Goal: Information Seeking & Learning: Learn about a topic

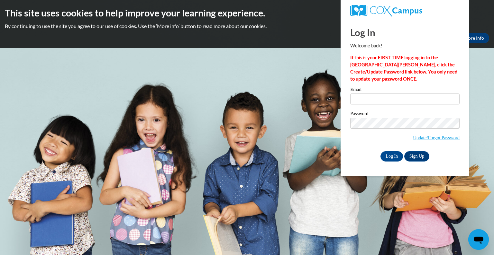
click at [403, 92] on label "Email" at bounding box center [404, 90] width 109 height 6
click at [403, 93] on input "Email" at bounding box center [404, 98] width 109 height 11
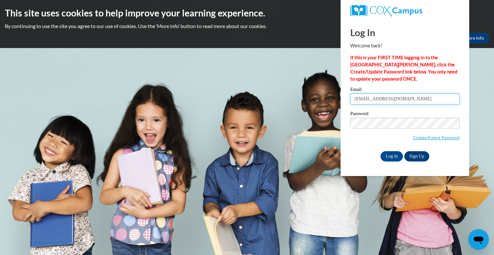
type input "ltrachsel@altoona.k12.wi.us"
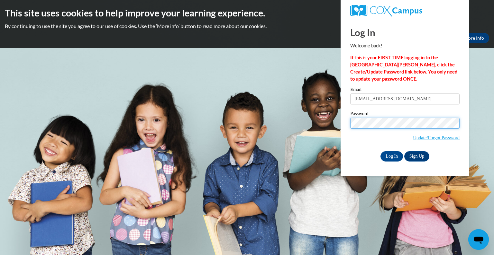
click at [381, 151] on input "Log In" at bounding box center [392, 156] width 23 height 10
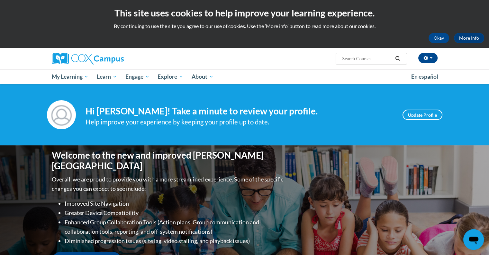
click at [354, 59] on input "Search..." at bounding box center [367, 59] width 51 height 8
type input "explicit"
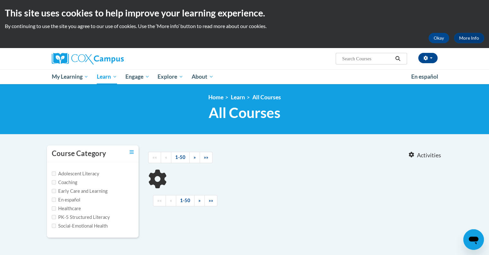
type input "explicit"
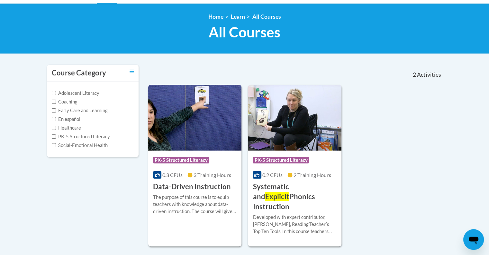
scroll to position [81, 0]
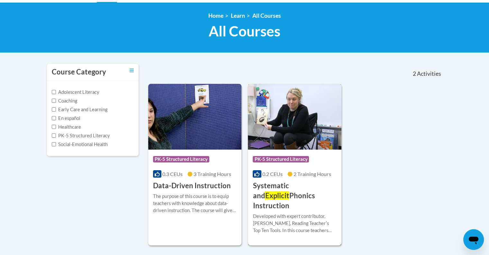
click at [296, 131] on img at bounding box center [295, 117] width 94 height 66
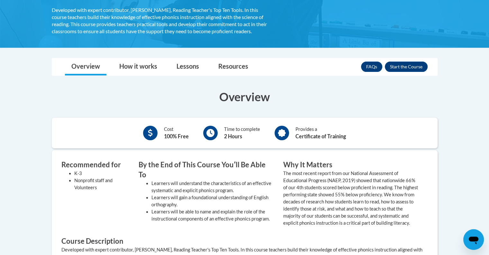
scroll to position [144, 0]
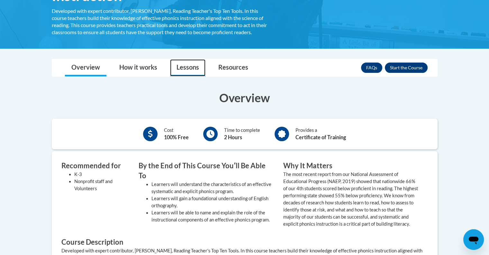
click at [191, 69] on link "Lessons" at bounding box center [187, 67] width 35 height 17
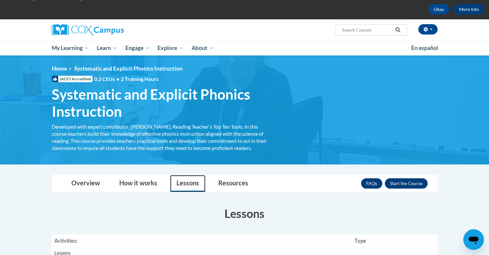
scroll to position [27, 0]
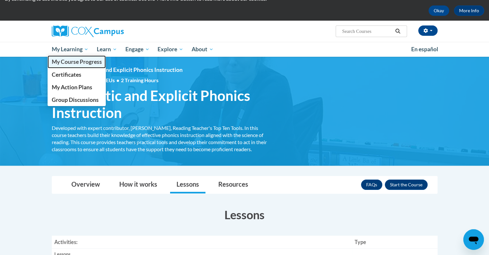
click at [78, 56] on link "My Course Progress" at bounding box center [77, 61] width 59 height 13
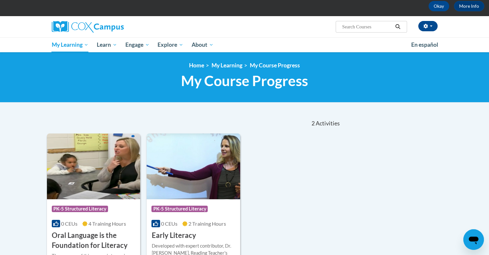
scroll to position [29, 0]
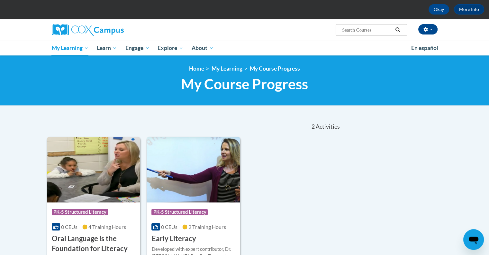
click at [359, 29] on input "Search..." at bounding box center [367, 30] width 51 height 8
type input "systematic"
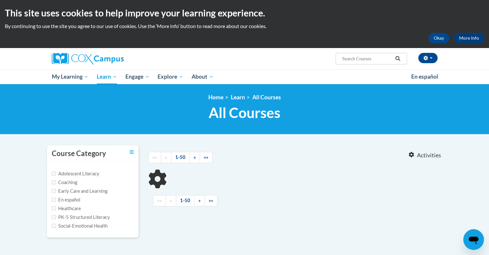
type input "systematic"
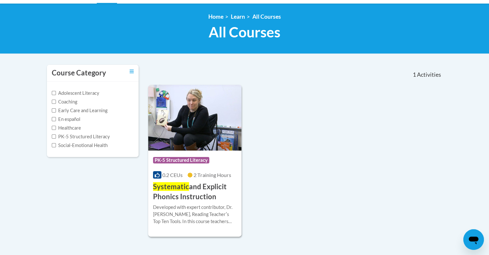
scroll to position [88, 0]
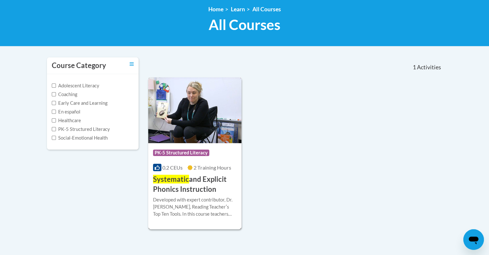
click at [192, 184] on h3 "Systematic and Explicit Phonics Instruction" at bounding box center [195, 184] width 84 height 20
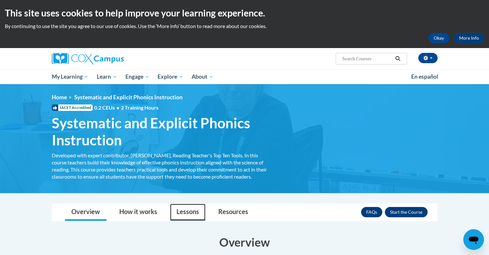
click at [189, 209] on link "Lessons" at bounding box center [187, 211] width 35 height 17
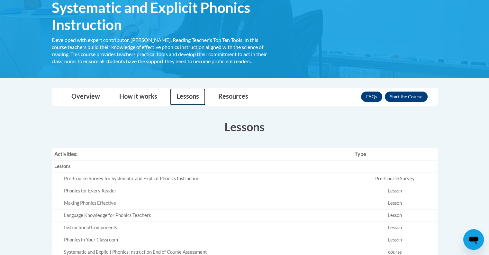
scroll to position [120, 0]
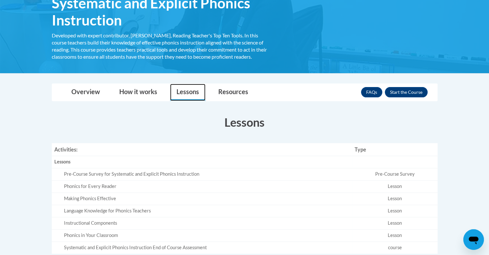
click at [134, 174] on div "Pre-Course Survey for Systematic and Explicit Phonics Instruction" at bounding box center [207, 174] width 286 height 7
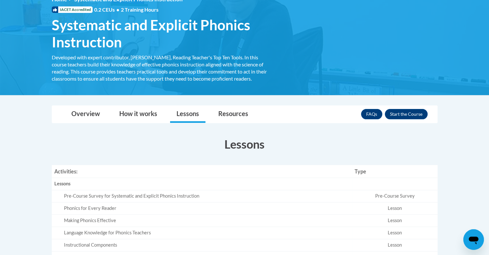
scroll to position [89, 0]
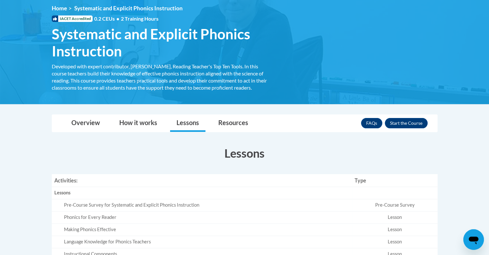
click at [409, 128] on div "FAQs Enroll" at bounding box center [394, 123] width 67 height 17
click at [411, 121] on button "Enroll" at bounding box center [406, 123] width 43 height 10
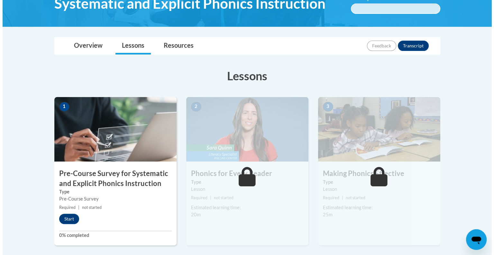
scroll to position [126, 0]
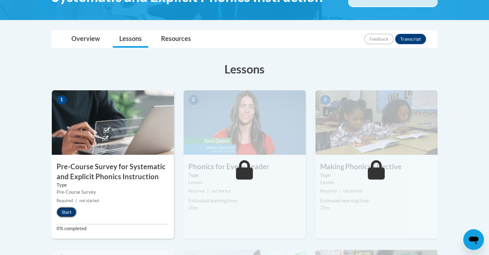
click at [68, 208] on button "Start" at bounding box center [67, 212] width 20 height 10
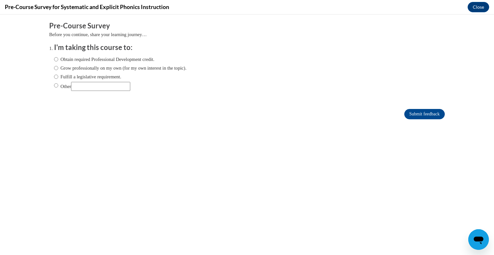
scroll to position [0, 0]
click at [76, 74] on label "Fulfill a legislative requirement." at bounding box center [87, 76] width 67 height 7
click at [58, 74] on input "Fulfill a legislative requirement." at bounding box center [56, 76] width 4 height 7
radio input "true"
click at [425, 115] on input "Submit feedback" at bounding box center [424, 114] width 41 height 10
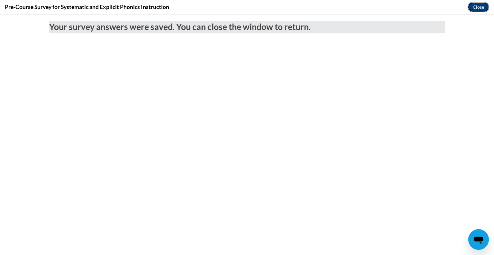
click at [478, 5] on button "Close" at bounding box center [479, 7] width 22 height 10
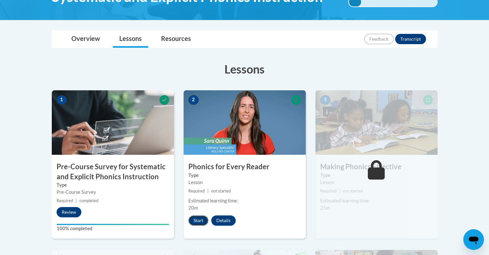
click at [197, 218] on button "Start" at bounding box center [199, 220] width 20 height 10
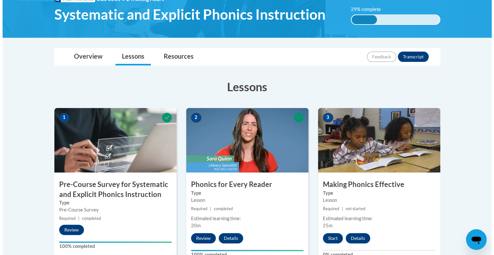
scroll to position [109, 0]
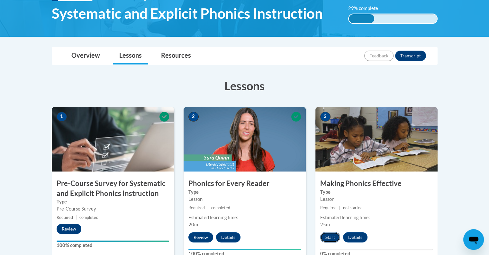
click at [330, 237] on button "Start" at bounding box center [331, 237] width 20 height 10
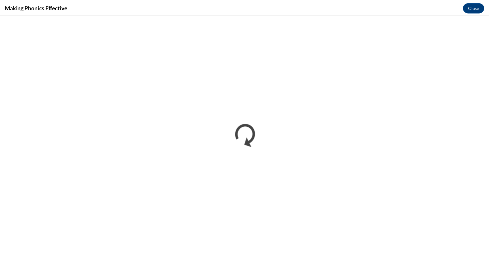
scroll to position [0, 0]
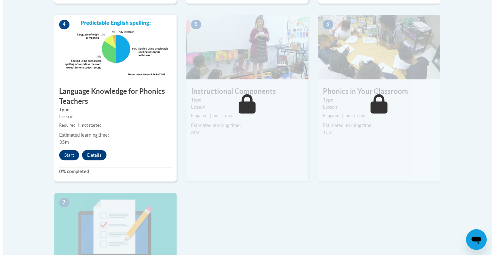
scroll to position [372, 0]
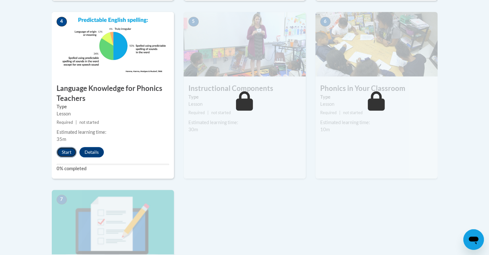
click at [61, 150] on button "Start" at bounding box center [67, 152] width 20 height 10
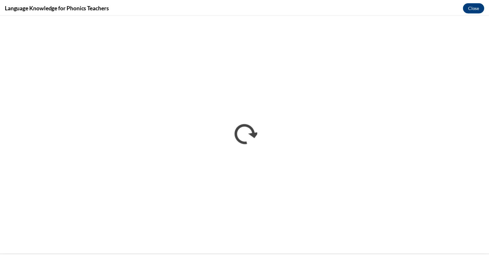
scroll to position [0, 0]
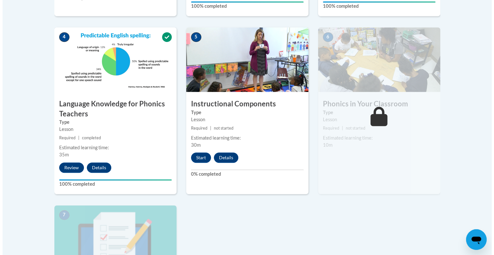
scroll to position [359, 0]
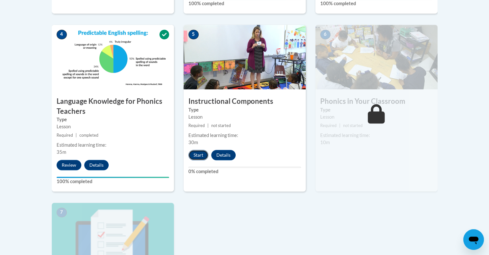
click at [205, 156] on button "Start" at bounding box center [199, 155] width 20 height 10
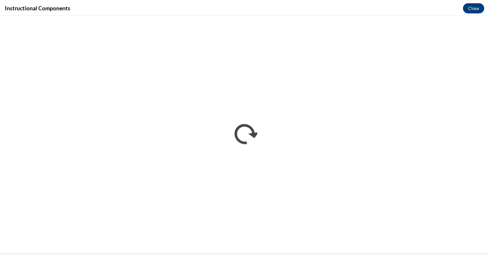
scroll to position [0, 0]
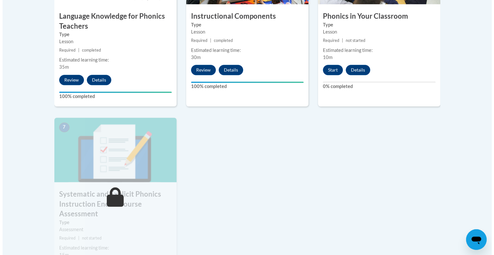
scroll to position [445, 0]
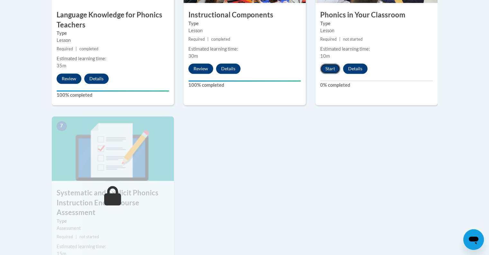
click at [328, 68] on button "Start" at bounding box center [331, 68] width 20 height 10
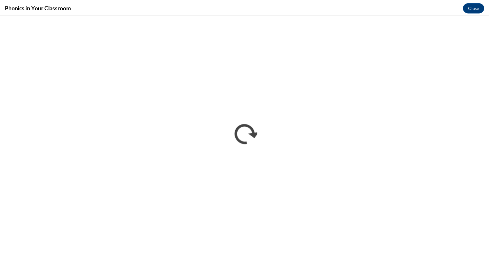
scroll to position [0, 0]
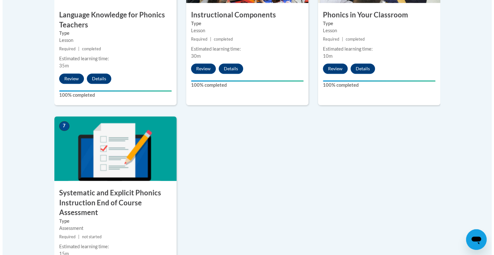
scroll to position [602, 0]
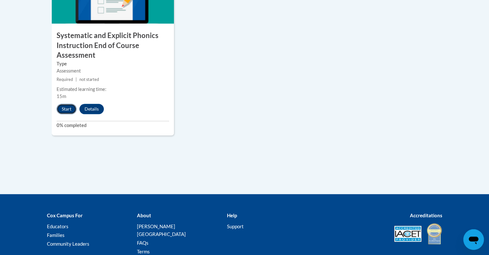
click at [65, 108] on button "Start" at bounding box center [67, 109] width 20 height 10
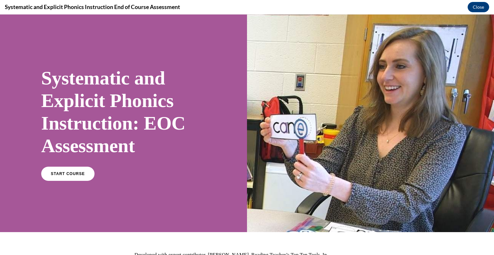
scroll to position [0, 0]
click at [79, 172] on span "START COURSE" at bounding box center [68, 173] width 36 height 5
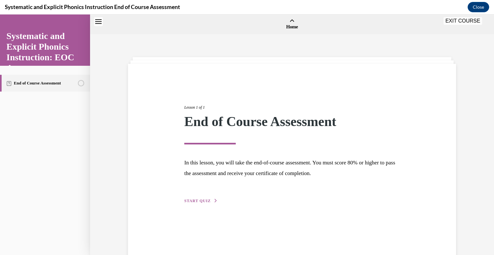
scroll to position [20, 0]
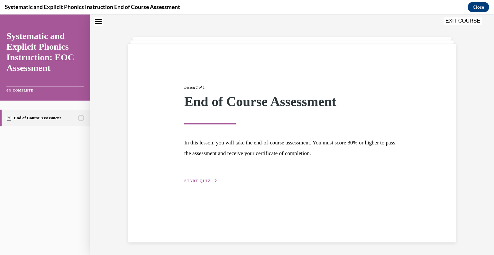
click at [198, 178] on span "START QUIZ" at bounding box center [197, 180] width 26 height 5
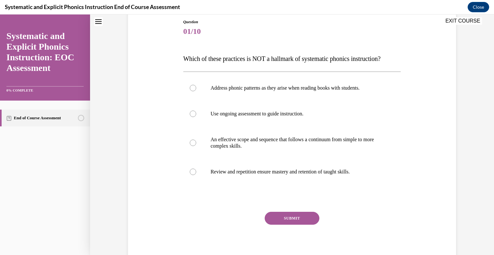
scroll to position [71, 0]
click at [300, 92] on div at bounding box center [292, 87] width 218 height 26
click at [297, 216] on button "SUBMIT" at bounding box center [292, 217] width 55 height 13
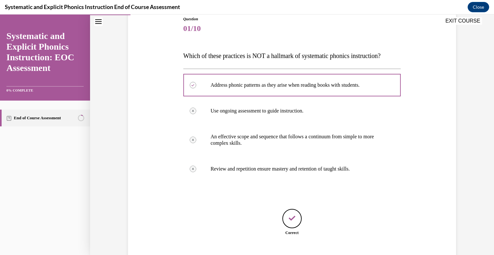
scroll to position [113, 0]
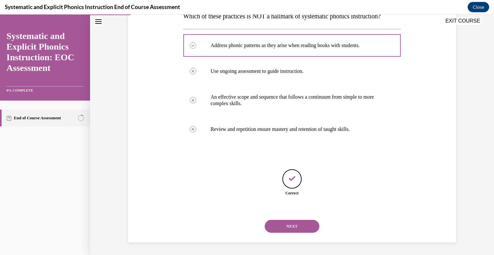
click at [293, 227] on button "NEXT" at bounding box center [292, 225] width 55 height 13
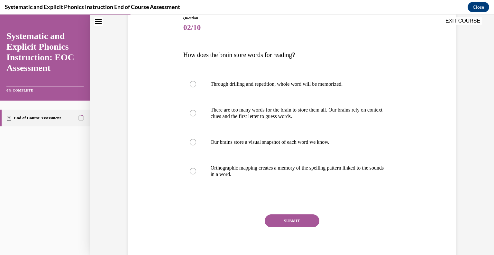
scroll to position [75, 0]
click at [309, 175] on p "Orthographic mapping creates a memory of the spelling pattern linked to the sou…" at bounding box center [298, 170] width 174 height 13
click at [295, 217] on button "SUBMIT" at bounding box center [292, 219] width 55 height 13
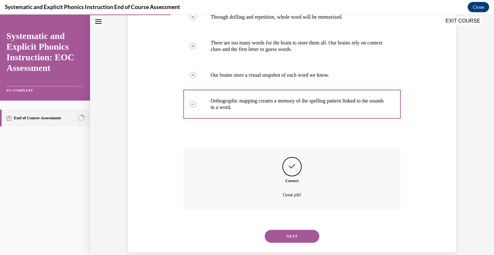
scroll to position [151, 0]
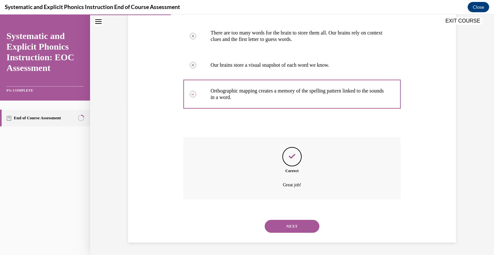
click at [306, 225] on button "NEXT" at bounding box center [292, 225] width 55 height 13
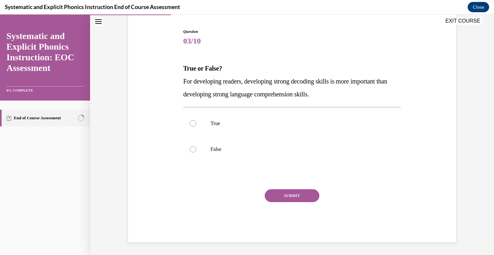
scroll to position [60, 0]
click at [250, 148] on p "False" at bounding box center [298, 149] width 174 height 6
click at [287, 196] on button "SUBMIT" at bounding box center [292, 195] width 55 height 13
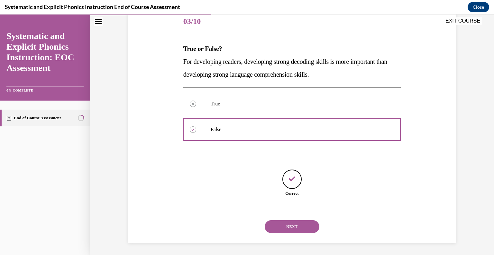
scroll to position [81, 0]
click at [304, 227] on button "NEXT" at bounding box center [292, 225] width 55 height 13
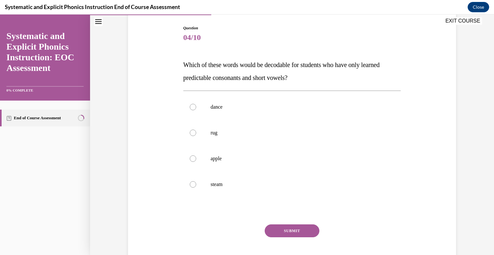
scroll to position [65, 0]
click at [231, 136] on div at bounding box center [292, 132] width 218 height 26
click at [298, 234] on button "SUBMIT" at bounding box center [292, 230] width 55 height 13
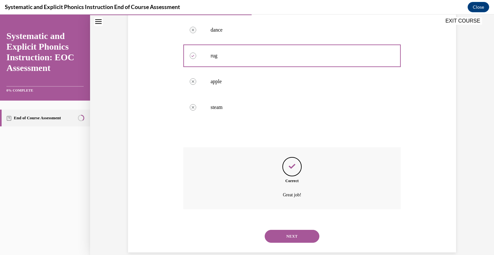
scroll to position [151, 0]
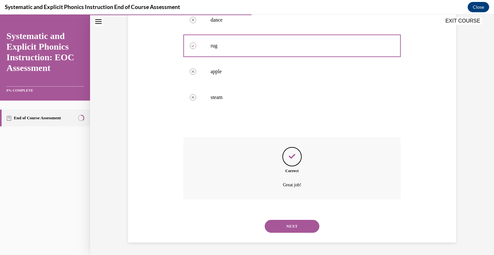
click at [290, 228] on button "NEXT" at bounding box center [292, 225] width 55 height 13
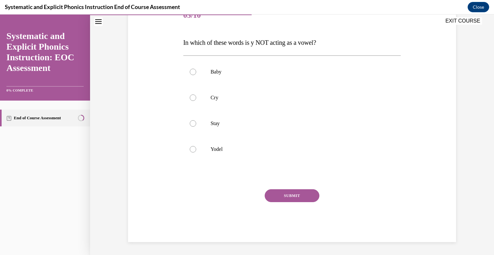
scroll to position [71, 0]
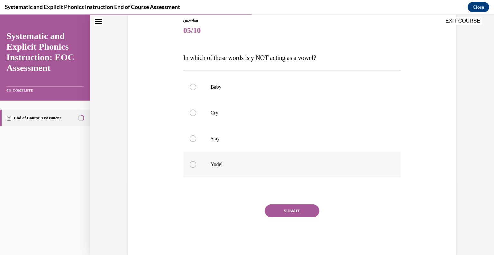
click at [242, 159] on div at bounding box center [292, 164] width 218 height 26
click at [305, 207] on button "SUBMIT" at bounding box center [292, 210] width 55 height 13
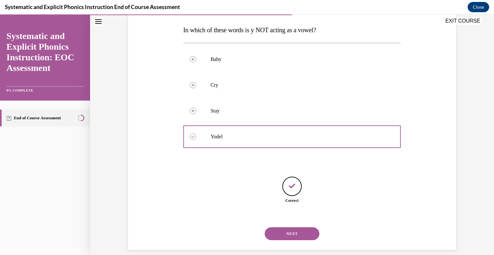
scroll to position [107, 0]
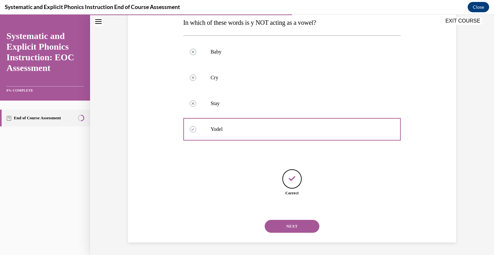
click at [298, 229] on button "NEXT" at bounding box center [292, 225] width 55 height 13
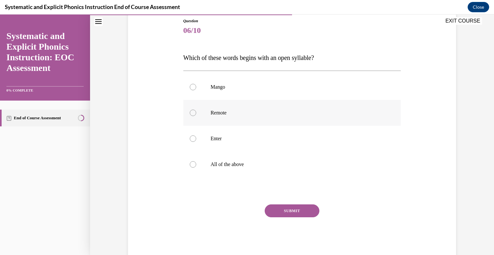
click at [247, 117] on div at bounding box center [292, 113] width 218 height 26
click at [289, 211] on button "SUBMIT" at bounding box center [292, 210] width 55 height 13
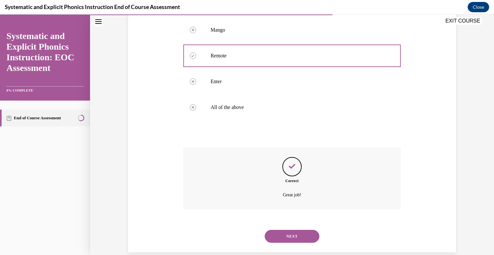
scroll to position [138, 0]
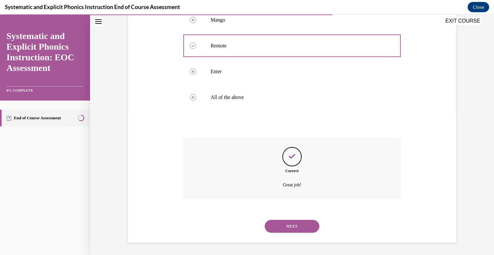
click at [299, 227] on button "NEXT" at bounding box center [292, 225] width 55 height 13
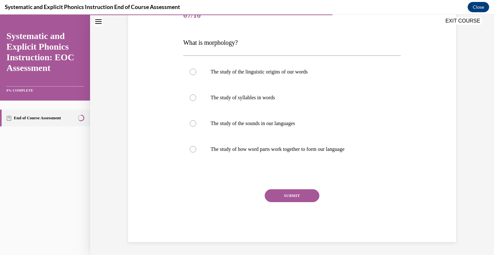
scroll to position [71, 0]
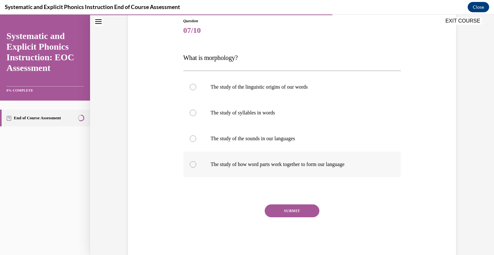
click at [285, 168] on div at bounding box center [292, 164] width 218 height 26
click at [290, 209] on button "SUBMIT" at bounding box center [292, 210] width 55 height 13
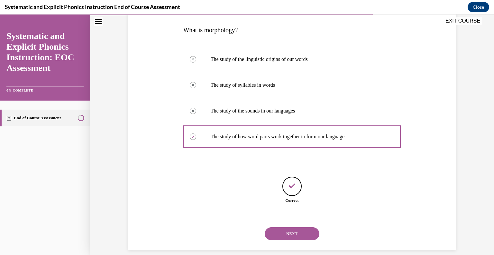
scroll to position [107, 0]
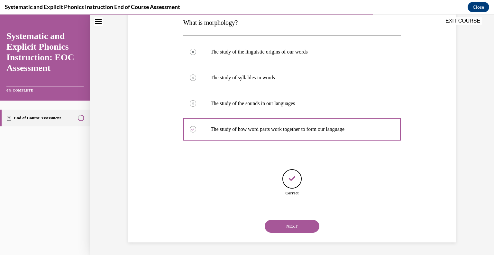
click at [288, 226] on button "NEXT" at bounding box center [292, 225] width 55 height 13
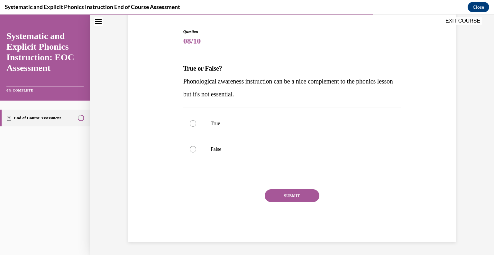
scroll to position [60, 0]
click at [226, 147] on p "False" at bounding box center [298, 149] width 174 height 6
click at [294, 194] on button "SUBMIT" at bounding box center [292, 195] width 55 height 13
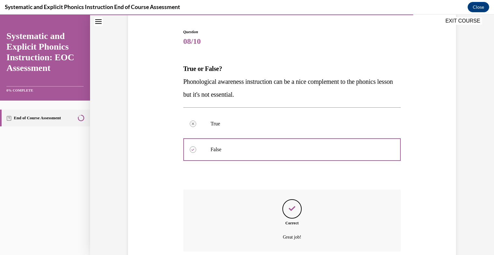
scroll to position [113, 0]
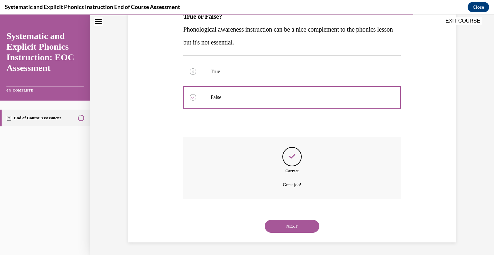
click at [299, 225] on button "NEXT" at bounding box center [292, 225] width 55 height 13
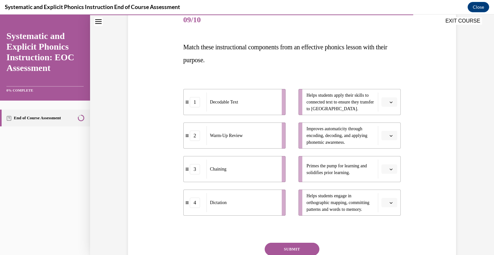
scroll to position [86, 0]
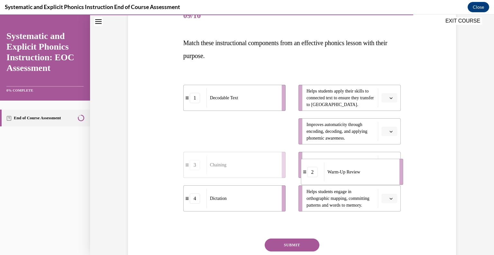
drag, startPoint x: 246, startPoint y: 135, endPoint x: 364, endPoint y: 175, distance: 124.4
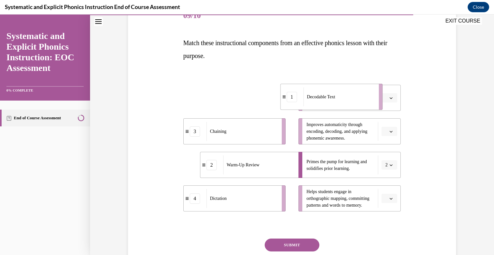
drag, startPoint x: 256, startPoint y: 95, endPoint x: 372, endPoint y: 97, distance: 115.2
click at [372, 97] on div "Decodable Text" at bounding box center [338, 96] width 71 height 19
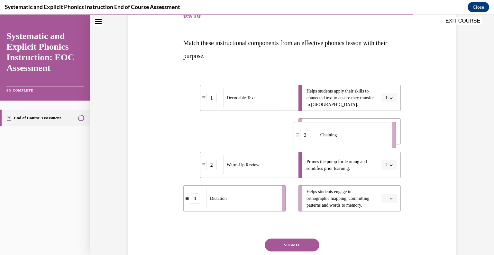
drag, startPoint x: 253, startPoint y: 140, endPoint x: 365, endPoint y: 143, distance: 112.0
click at [365, 143] on div "Chaining" at bounding box center [352, 134] width 71 height 19
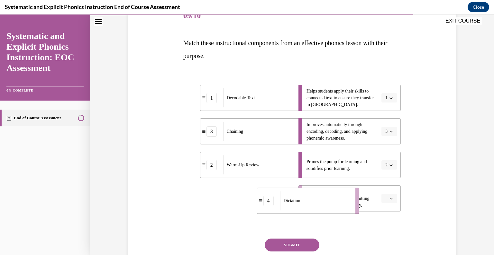
drag, startPoint x: 251, startPoint y: 203, endPoint x: 354, endPoint y: 202, distance: 103.0
click at [351, 202] on div "Dictation" at bounding box center [315, 200] width 71 height 19
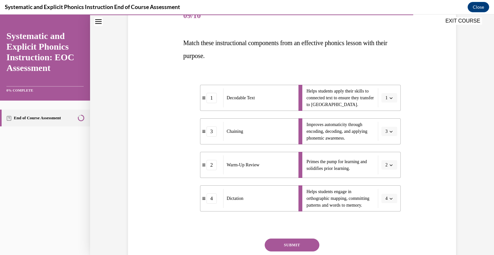
click at [297, 245] on button "SUBMIT" at bounding box center [292, 244] width 55 height 13
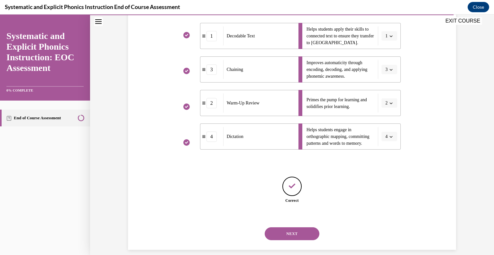
scroll to position [156, 0]
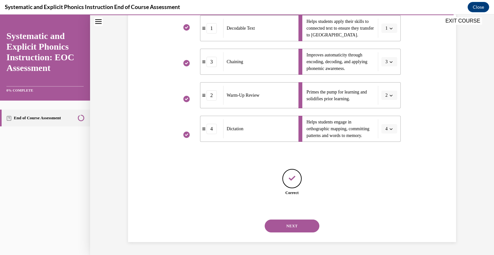
click at [295, 226] on button "NEXT" at bounding box center [292, 225] width 55 height 13
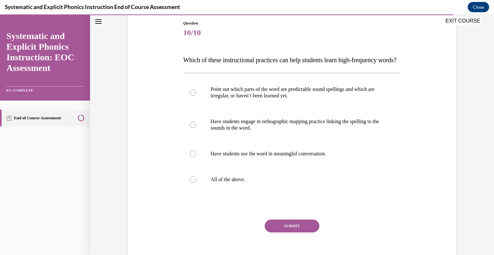
scroll to position [79, 0]
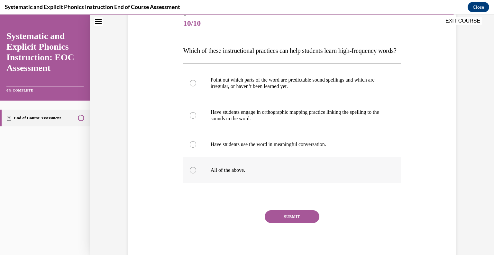
click at [269, 173] on p "All of the above." at bounding box center [298, 170] width 174 height 6
click at [287, 223] on button "SUBMIT" at bounding box center [292, 216] width 55 height 13
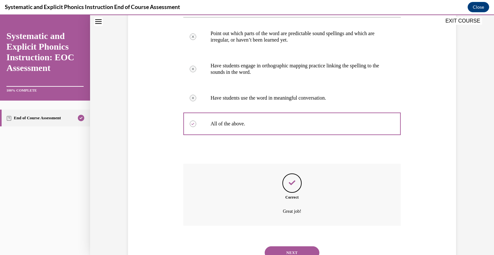
scroll to position [164, 0]
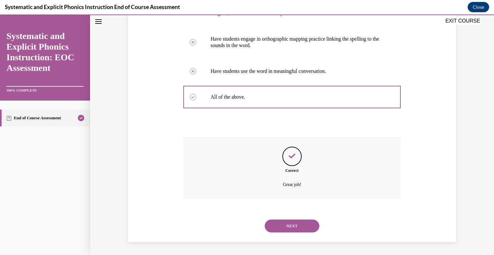
click at [301, 227] on button "NEXT" at bounding box center [292, 225] width 55 height 13
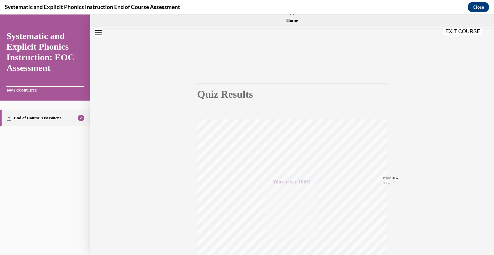
scroll to position [0, 0]
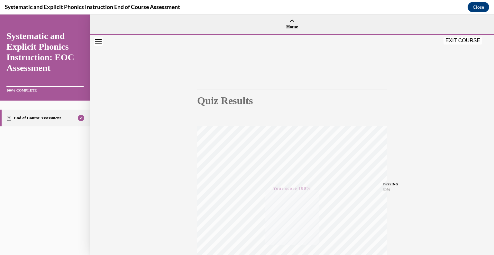
click at [460, 41] on button "EXIT COURSE" at bounding box center [463, 41] width 39 height 8
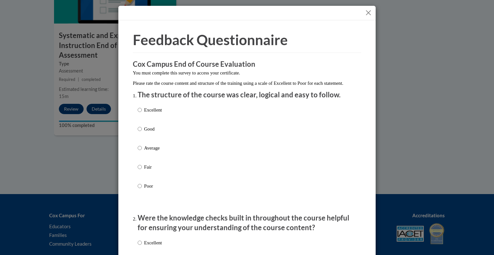
click at [367, 13] on button "Close" at bounding box center [369, 13] width 8 height 8
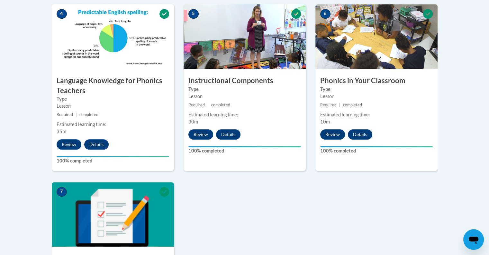
scroll to position [8, 0]
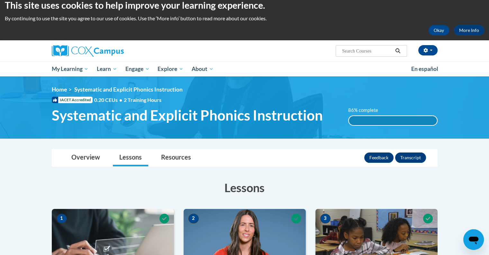
click at [359, 52] on input "Search..." at bounding box center [367, 51] width 51 height 8
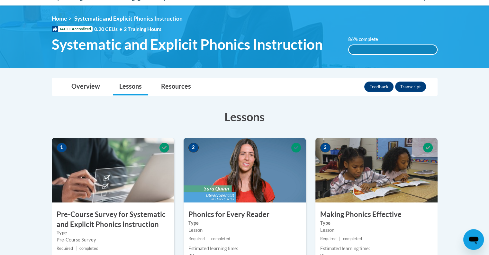
scroll to position [0, 0]
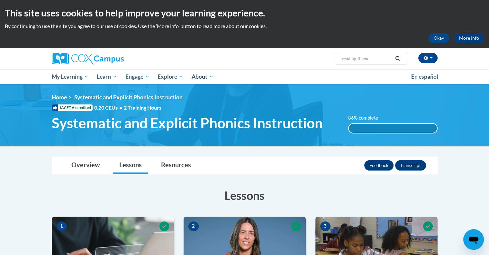
type input "reading fluency"
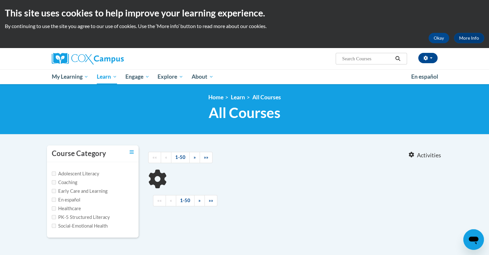
type input "reading fluency"
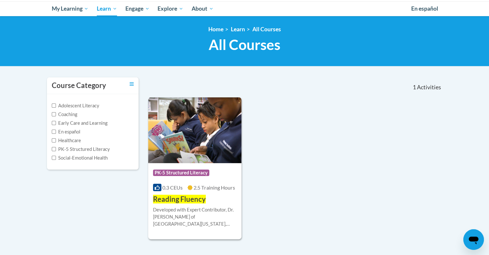
scroll to position [75, 0]
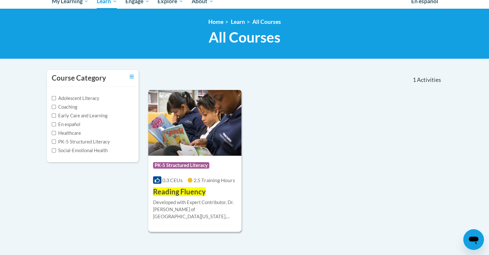
click at [191, 199] on div "Developed with Expert Contributor, [PERSON_NAME] of [GEOGRAPHIC_DATA][US_STATE]…" at bounding box center [195, 209] width 84 height 21
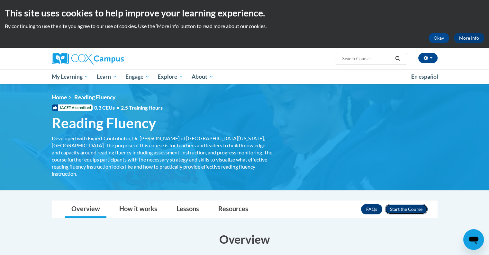
click at [414, 204] on button "Enroll" at bounding box center [406, 209] width 43 height 10
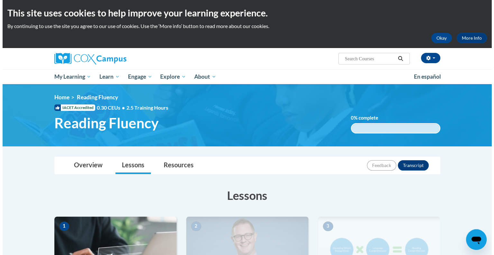
scroll to position [96, 0]
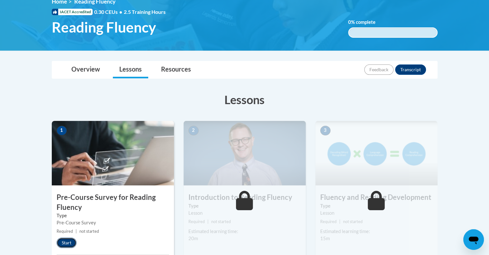
click at [68, 243] on button "Start" at bounding box center [67, 242] width 20 height 10
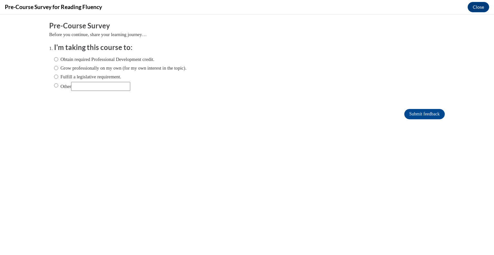
scroll to position [0, 0]
click at [77, 76] on label "Fulfill a legislative requirement." at bounding box center [87, 76] width 67 height 7
click at [58, 76] on input "Fulfill a legislative requirement." at bounding box center [56, 76] width 4 height 7
radio input "true"
click at [426, 112] on input "Submit feedback" at bounding box center [424, 114] width 41 height 10
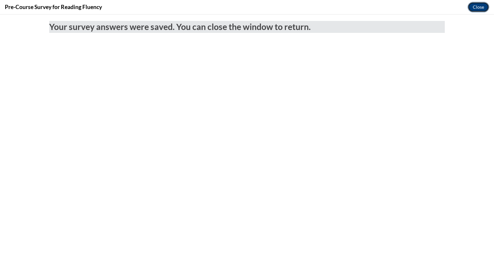
click at [483, 5] on button "Close" at bounding box center [479, 7] width 22 height 10
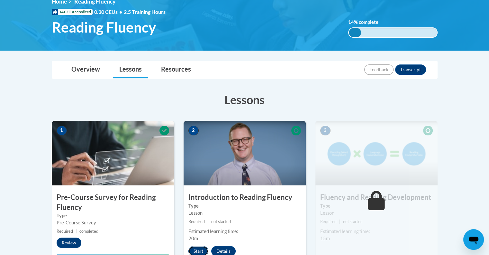
click at [201, 247] on button "Start" at bounding box center [199, 251] width 20 height 10
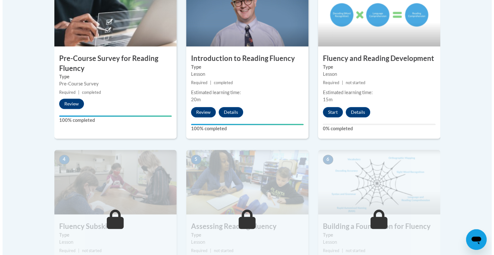
scroll to position [220, 0]
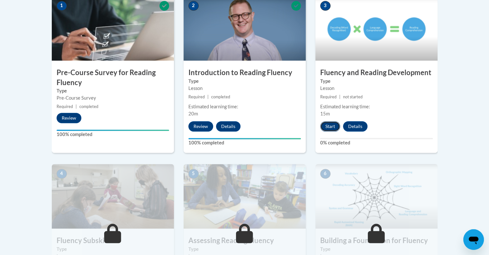
click at [329, 121] on button "Start" at bounding box center [331, 126] width 20 height 10
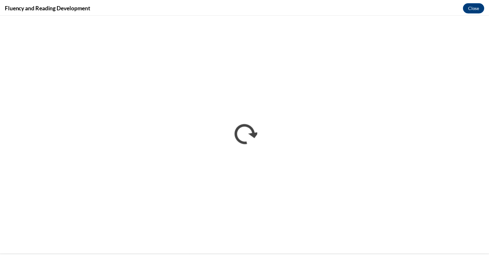
scroll to position [0, 0]
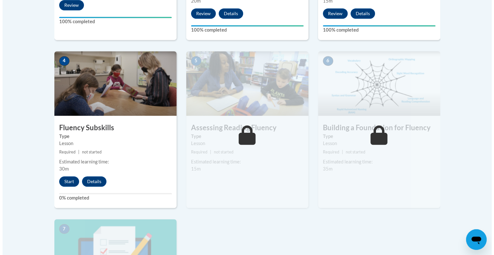
scroll to position [336, 0]
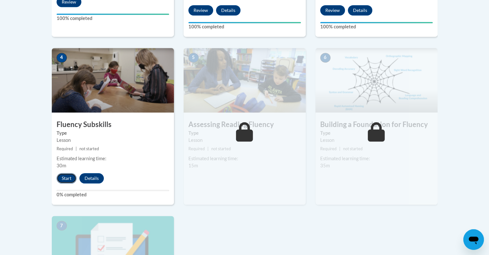
click at [70, 177] on button "Start" at bounding box center [67, 178] width 20 height 10
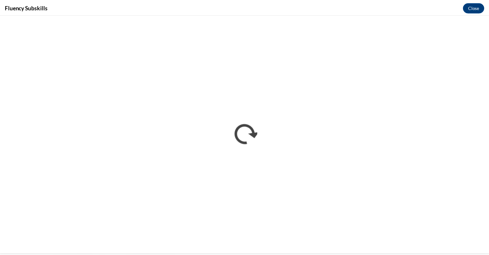
scroll to position [0, 0]
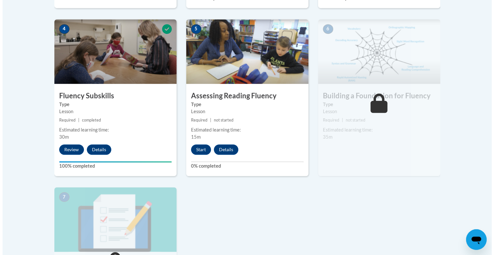
scroll to position [370, 0]
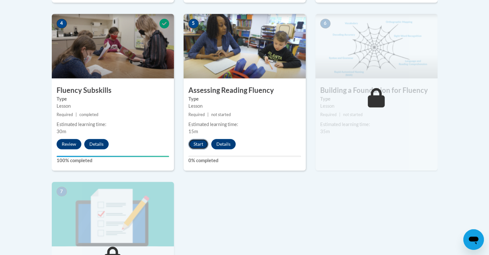
click at [201, 140] on button "Start" at bounding box center [199, 144] width 20 height 10
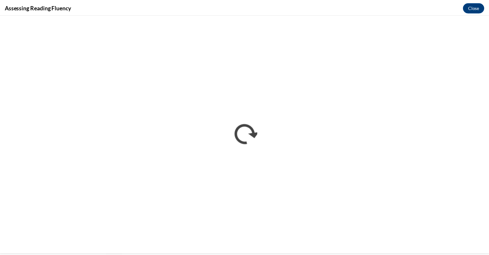
scroll to position [0, 0]
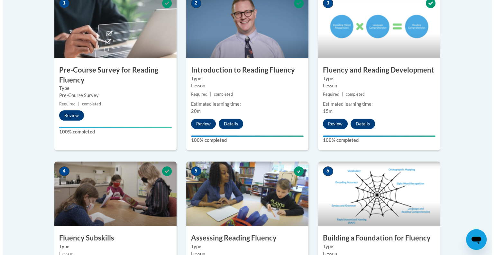
scroll to position [445, 0]
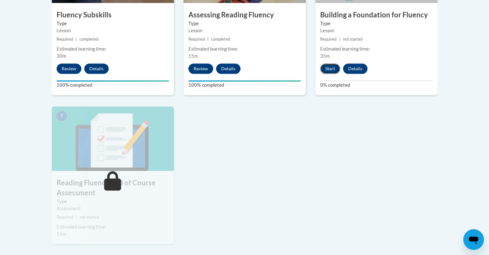
click at [329, 67] on button "Start" at bounding box center [331, 68] width 20 height 10
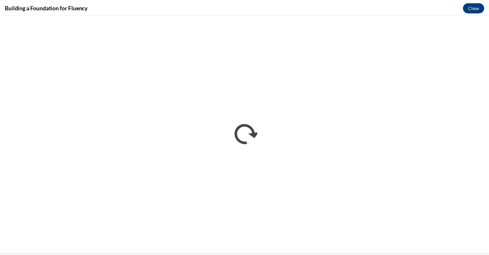
scroll to position [0, 0]
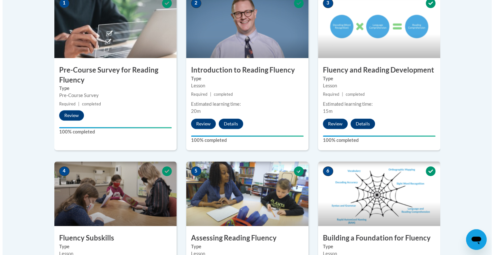
scroll to position [445, 0]
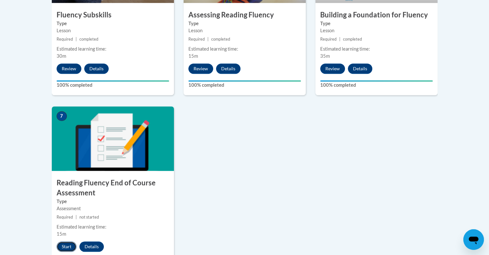
click at [62, 243] on button "Start" at bounding box center [67, 246] width 20 height 10
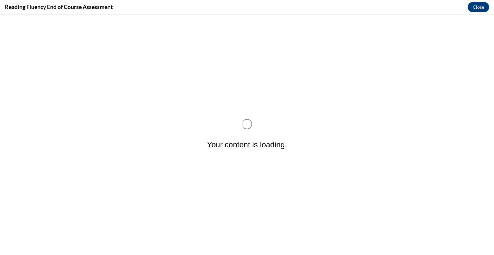
scroll to position [0, 0]
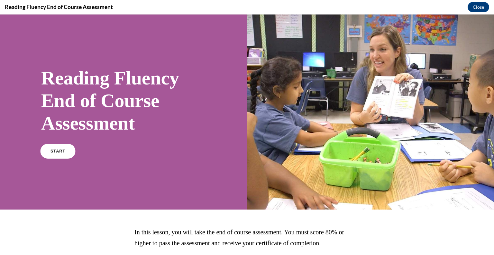
click at [49, 148] on link "START" at bounding box center [57, 151] width 35 height 15
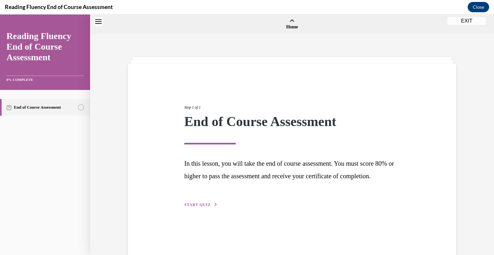
scroll to position [20, 0]
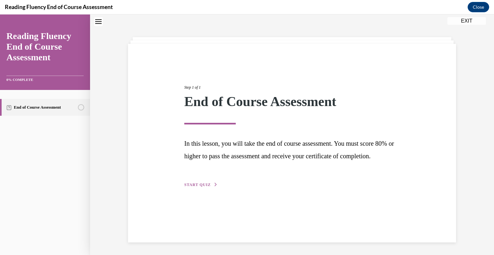
click at [210, 188] on div "Step 1 of 1 End of Course Assessment In this lesson, you will take the end of c…" at bounding box center [292, 129] width 225 height 118
click at [193, 187] on span "START QUIZ" at bounding box center [197, 184] width 26 height 5
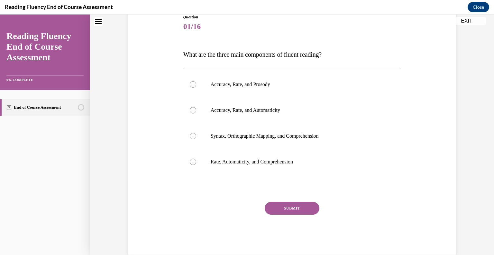
scroll to position [79, 0]
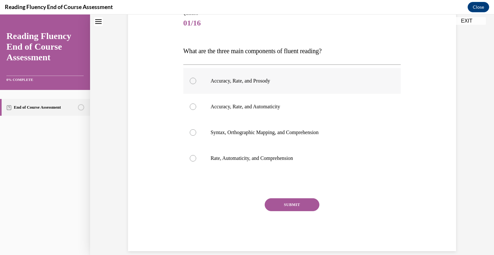
click at [261, 81] on p "Accuracy, Rate, and Prosody" at bounding box center [298, 81] width 174 height 6
click at [196, 81] on input "Accuracy, Rate, and Prosody" at bounding box center [193, 81] width 6 height 6
radio input "true"
click at [284, 203] on button "SUBMIT" at bounding box center [292, 204] width 55 height 13
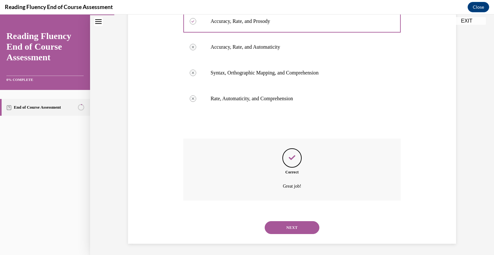
scroll to position [140, 0]
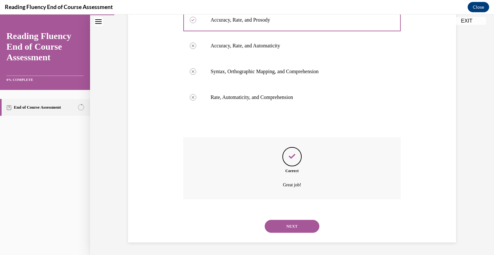
click at [296, 224] on button "NEXT" at bounding box center [292, 225] width 55 height 13
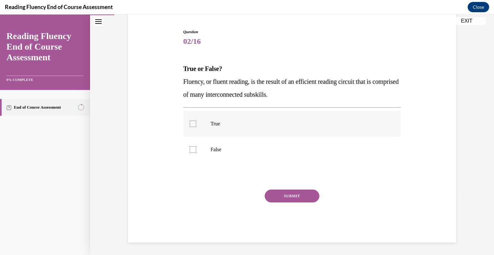
click at [244, 125] on p "True" at bounding box center [298, 123] width 174 height 6
click at [196, 125] on input "True" at bounding box center [193, 123] width 6 height 6
checkbox input "true"
click at [287, 191] on button "SUBMIT" at bounding box center [292, 195] width 55 height 13
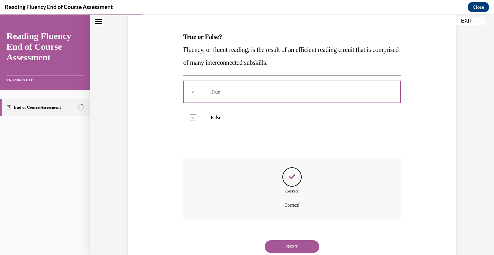
scroll to position [113, 0]
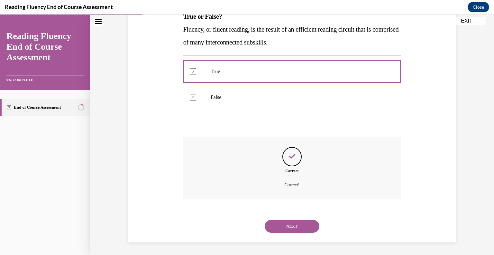
click at [289, 227] on button "NEXT" at bounding box center [292, 225] width 55 height 13
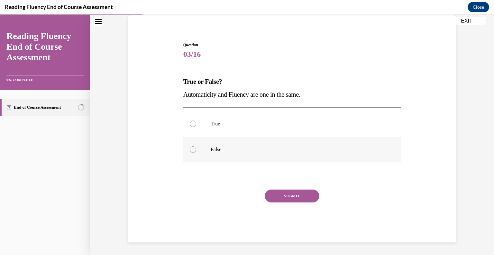
click at [225, 149] on p "False" at bounding box center [298, 149] width 174 height 6
click at [196, 149] on input "False" at bounding box center [193, 149] width 6 height 6
radio input "true"
click at [295, 195] on button "SUBMIT" at bounding box center [292, 195] width 55 height 13
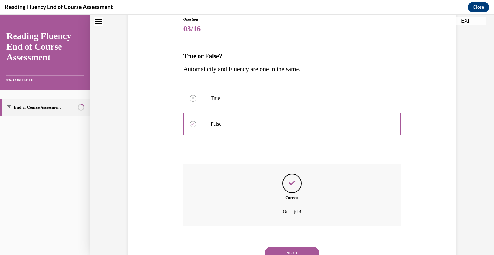
scroll to position [100, 0]
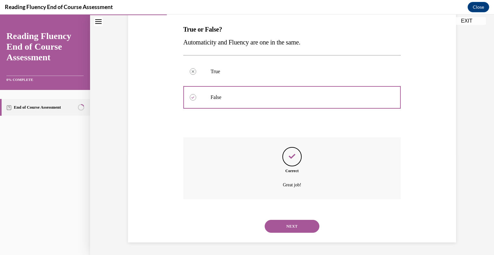
click at [290, 228] on button "NEXT" at bounding box center [292, 225] width 55 height 13
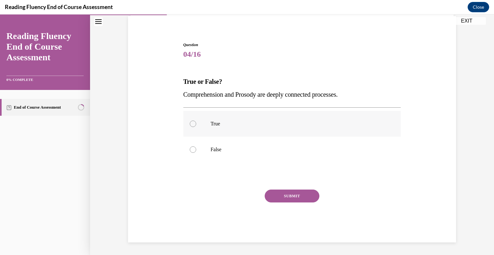
click at [221, 125] on p "True" at bounding box center [298, 123] width 174 height 6
click at [196, 125] on input "True" at bounding box center [193, 123] width 6 height 6
radio input "true"
click at [288, 194] on button "SUBMIT" at bounding box center [292, 195] width 55 height 13
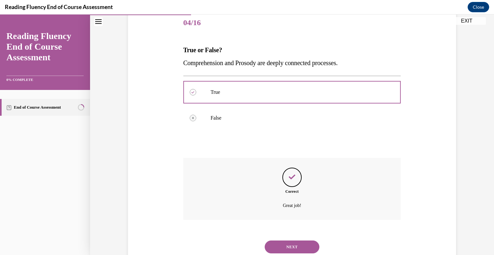
scroll to position [100, 0]
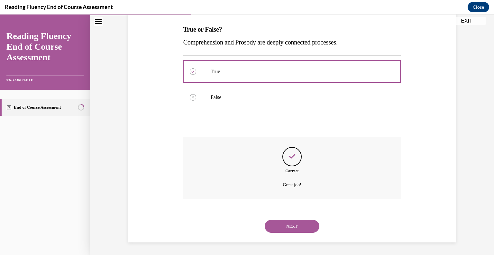
click at [292, 226] on button "NEXT" at bounding box center [292, 225] width 55 height 13
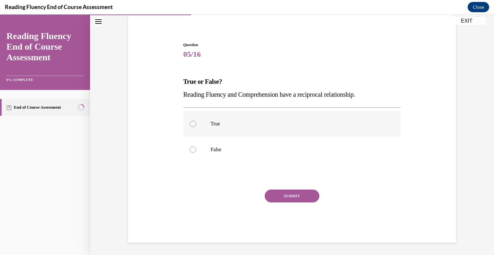
click at [227, 125] on p "True" at bounding box center [298, 123] width 174 height 6
click at [196, 125] on input "True" at bounding box center [193, 123] width 6 height 6
radio input "true"
click at [299, 191] on button "SUBMIT" at bounding box center [292, 195] width 55 height 13
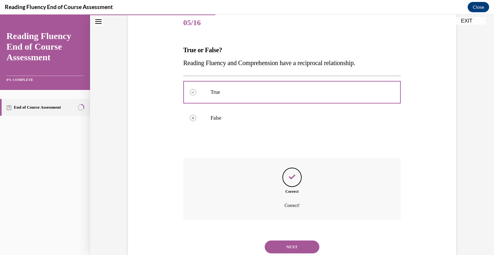
scroll to position [100, 0]
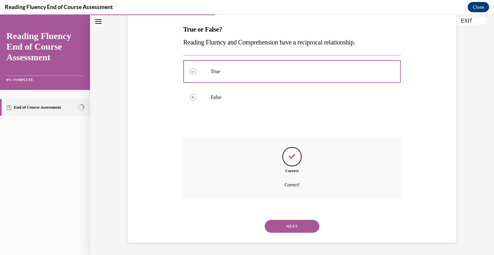
click at [295, 226] on button "NEXT" at bounding box center [292, 225] width 55 height 13
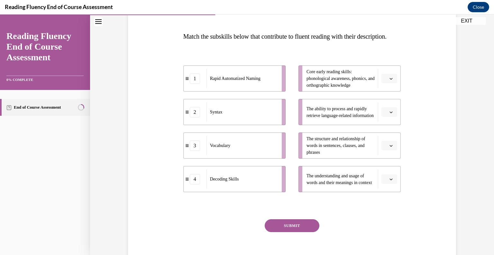
scroll to position [93, 0]
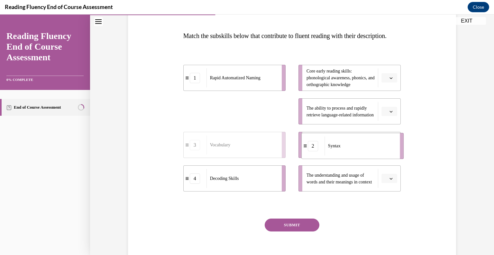
drag, startPoint x: 236, startPoint y: 134, endPoint x: 354, endPoint y: 168, distance: 123.1
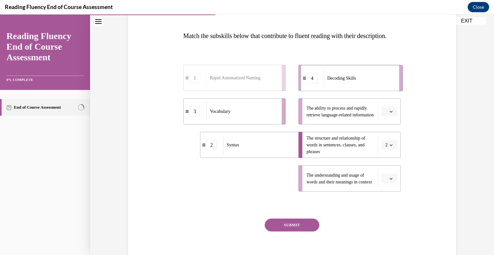
drag, startPoint x: 243, startPoint y: 199, endPoint x: 364, endPoint y: 95, distance: 159.8
click at [364, 88] on div "Decoding Skills" at bounding box center [359, 78] width 71 height 19
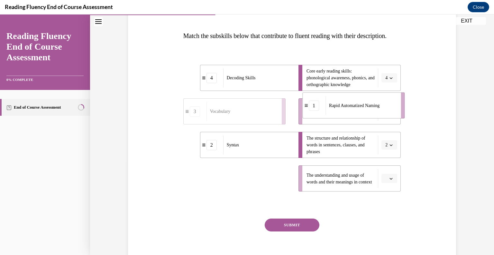
drag, startPoint x: 235, startPoint y: 202, endPoint x: 354, endPoint y: 129, distance: 139.7
click at [354, 118] on li "1 Rapid Automatized Naming" at bounding box center [353, 105] width 102 height 26
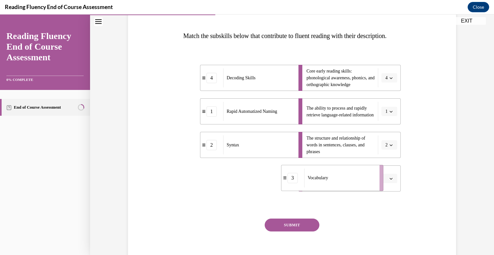
drag, startPoint x: 261, startPoint y: 192, endPoint x: 363, endPoint y: 192, distance: 102.3
click at [363, 187] on div "Vocabulary" at bounding box center [339, 177] width 71 height 19
click at [286, 231] on button "SUBMIT" at bounding box center [292, 224] width 55 height 13
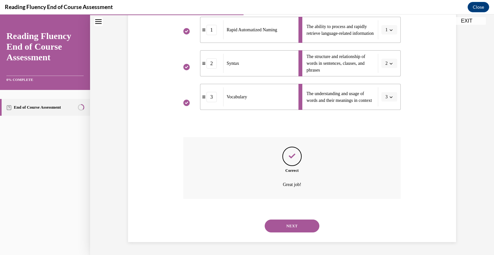
scroll to position [187, 0]
click at [307, 225] on button "NEXT" at bounding box center [292, 225] width 55 height 13
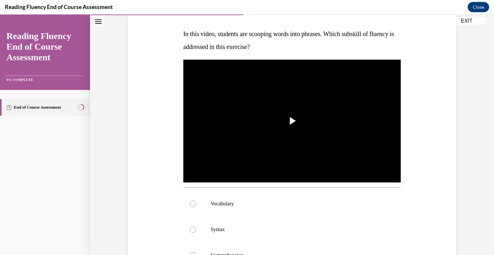
scroll to position [96, 0]
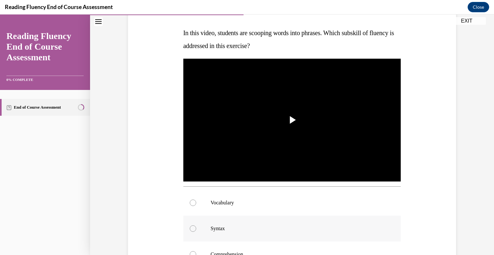
click at [220, 226] on p "Syntax" at bounding box center [298, 228] width 174 height 6
click at [196, 226] on input "Syntax" at bounding box center [193, 228] width 6 height 6
radio input "true"
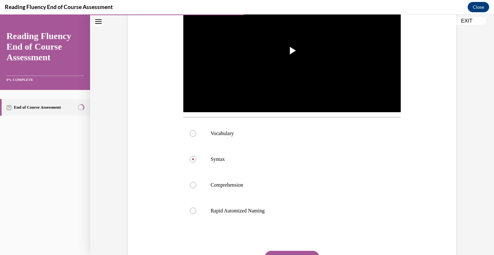
scroll to position [176, 0]
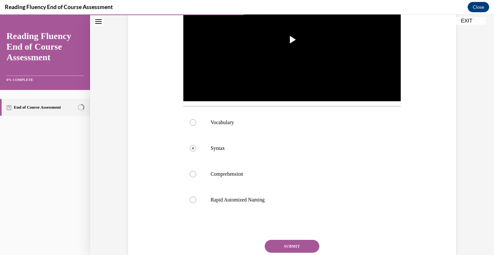
click at [283, 244] on button "SUBMIT" at bounding box center [292, 245] width 55 height 13
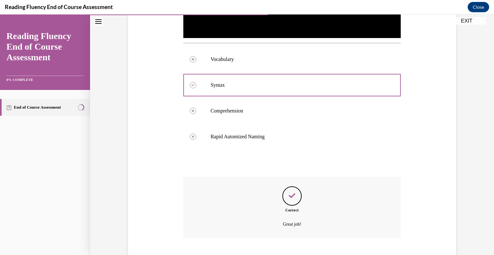
scroll to position [278, 0]
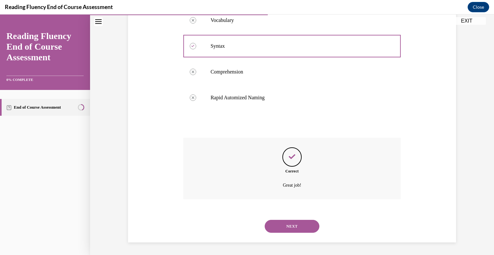
click at [291, 225] on button "NEXT" at bounding box center [292, 225] width 55 height 13
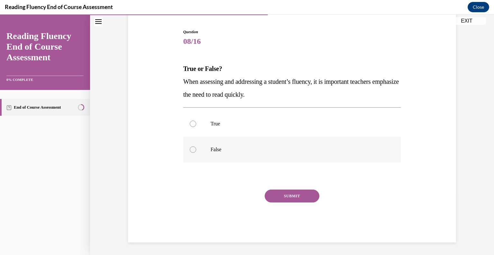
click at [240, 153] on label "False" at bounding box center [292, 149] width 218 height 26
click at [196, 153] on input "False" at bounding box center [193, 149] width 6 height 6
radio input "true"
click at [296, 196] on button "SUBMIT" at bounding box center [292, 195] width 55 height 13
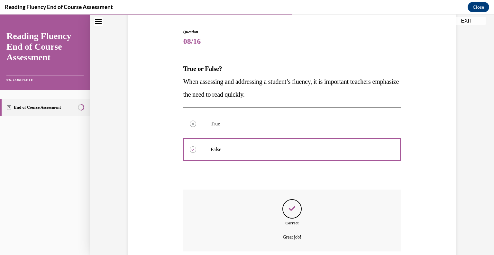
scroll to position [113, 0]
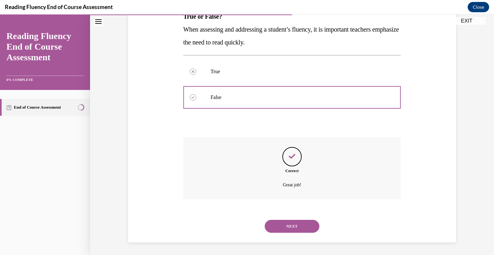
click at [284, 229] on button "NEXT" at bounding box center [292, 225] width 55 height 13
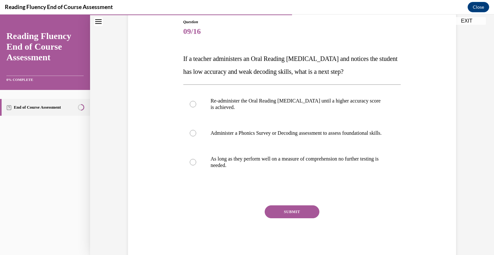
scroll to position [71, 0]
click at [280, 136] on p "Administer a Phonics Survey or Decoding assessment to assess foundational skill…" at bounding box center [298, 132] width 174 height 6
click at [196, 136] on input "Administer a Phonics Survey or Decoding assessment to assess foundational skill…" at bounding box center [193, 132] width 6 height 6
radio input "true"
click at [292, 218] on button "SUBMIT" at bounding box center [292, 211] width 55 height 13
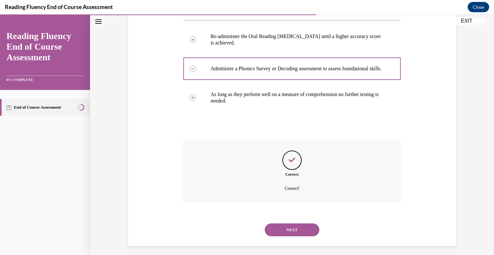
scroll to position [145, 0]
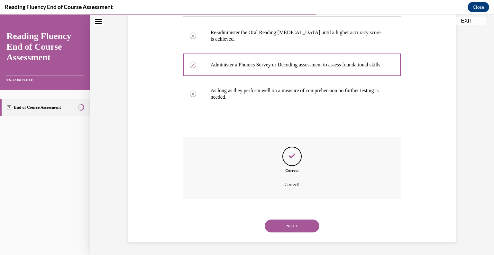
click at [301, 226] on button "NEXT" at bounding box center [292, 225] width 55 height 13
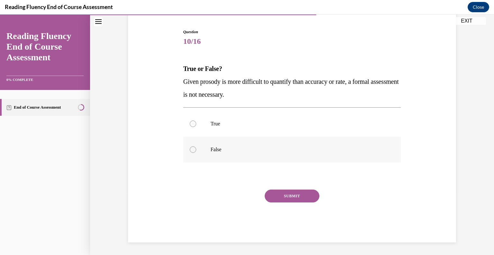
click at [270, 143] on label "False" at bounding box center [292, 149] width 218 height 26
click at [196, 146] on input "False" at bounding box center [193, 149] width 6 height 6
radio input "true"
click at [289, 197] on button "SUBMIT" at bounding box center [292, 195] width 55 height 13
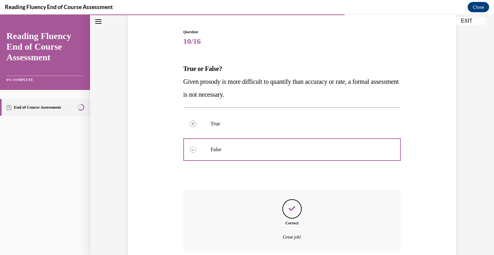
scroll to position [113, 0]
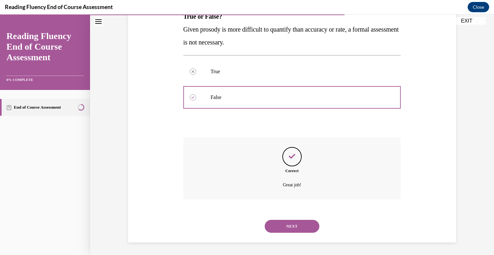
click at [294, 224] on button "NEXT" at bounding box center [292, 225] width 55 height 13
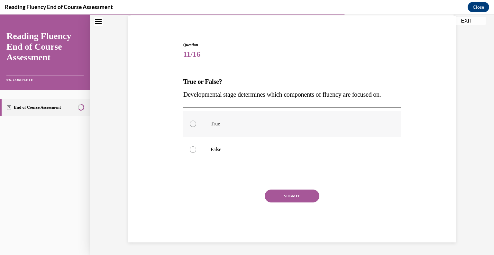
click at [236, 126] on p "True" at bounding box center [298, 123] width 174 height 6
click at [196, 126] on input "True" at bounding box center [193, 123] width 6 height 6
radio input "true"
click at [225, 140] on label "False" at bounding box center [292, 149] width 218 height 26
click at [196, 146] on input "False" at bounding box center [193, 149] width 6 height 6
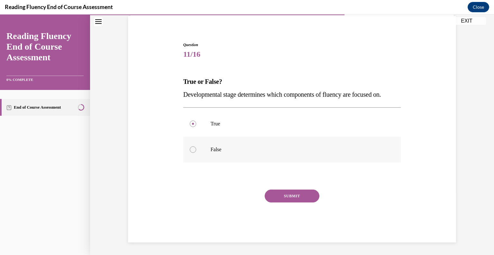
radio input "true"
click at [289, 199] on button "SUBMIT" at bounding box center [292, 195] width 55 height 13
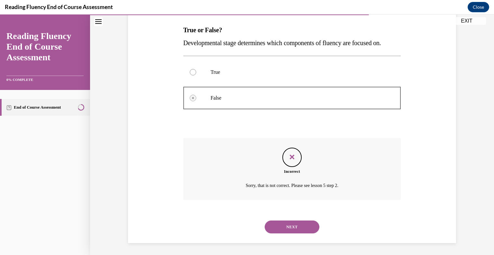
scroll to position [100, 0]
click at [215, 72] on p "True" at bounding box center [298, 71] width 174 height 6
click at [187, 69] on label "True" at bounding box center [292, 72] width 218 height 26
click at [294, 230] on button "NEXT" at bounding box center [292, 225] width 55 height 13
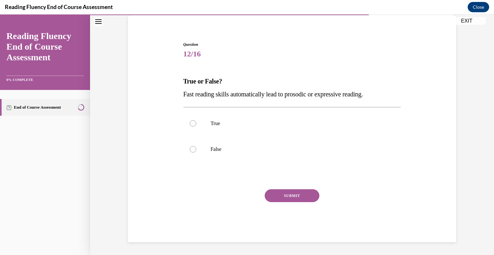
scroll to position [48, 0]
click at [265, 147] on p "False" at bounding box center [298, 149] width 174 height 6
click at [196, 147] on input "False" at bounding box center [193, 149] width 6 height 6
radio input "true"
click at [303, 195] on button "SUBMIT" at bounding box center [292, 195] width 55 height 13
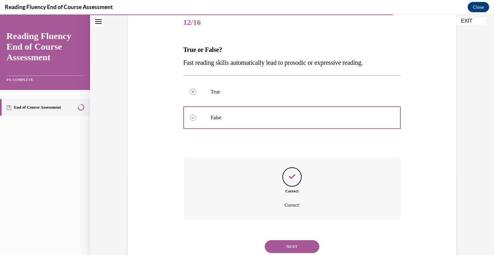
scroll to position [100, 0]
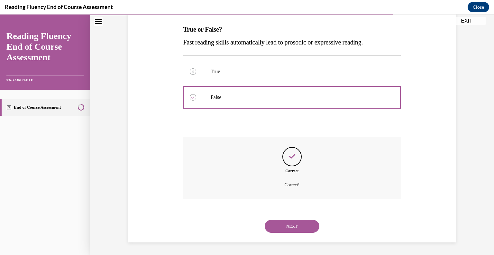
click at [292, 226] on button "NEXT" at bounding box center [292, 225] width 55 height 13
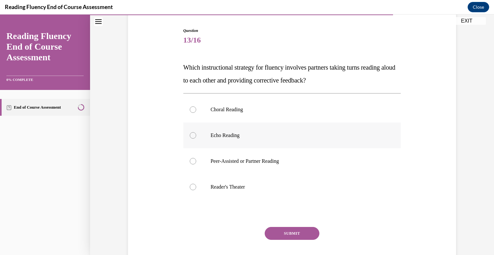
scroll to position [71, 0]
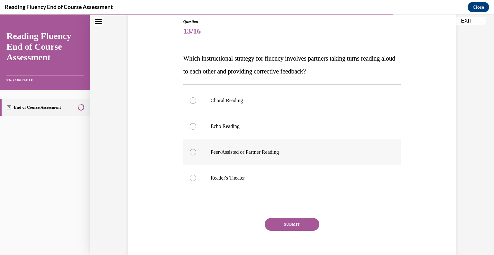
click at [269, 150] on p "Peer-Assisted or Partner Reading" at bounding box center [298, 152] width 174 height 6
click at [196, 150] on input "Peer-Assisted or Partner Reading" at bounding box center [193, 152] width 6 height 6
radio input "true"
click at [300, 223] on button "SUBMIT" at bounding box center [292, 224] width 55 height 13
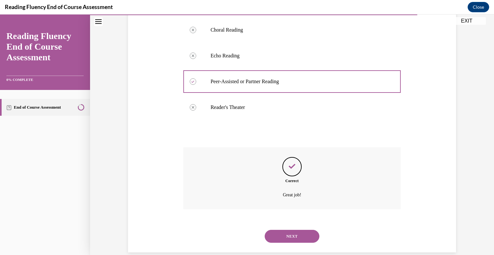
scroll to position [151, 0]
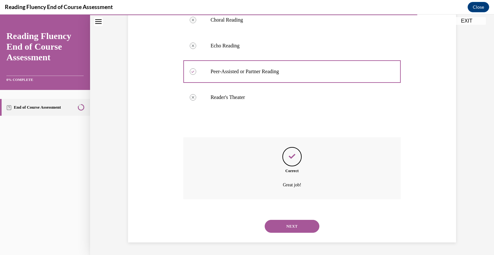
click at [302, 230] on button "NEXT" at bounding box center [292, 225] width 55 height 13
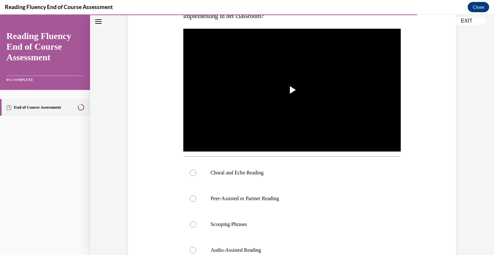
scroll to position [126, 0]
click at [257, 171] on p "Choral and Echo Reading" at bounding box center [298, 172] width 174 height 6
click at [196, 171] on input "Choral and Echo Reading" at bounding box center [193, 172] width 6 height 6
radio input "true"
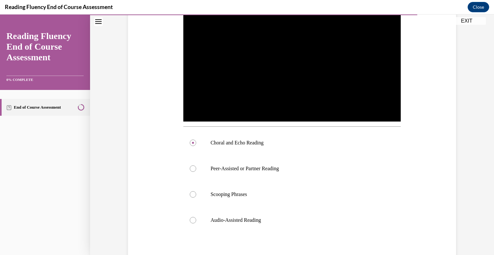
scroll to position [164, 0]
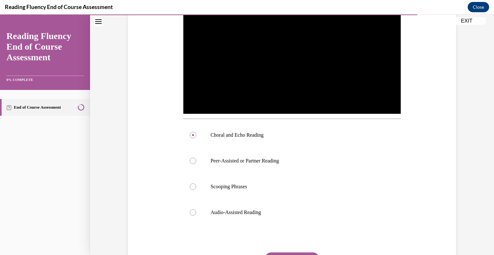
click at [291, 251] on div "Question 14/16 In this video, which instructional strategy for fluency is Ms. […" at bounding box center [292, 115] width 218 height 379
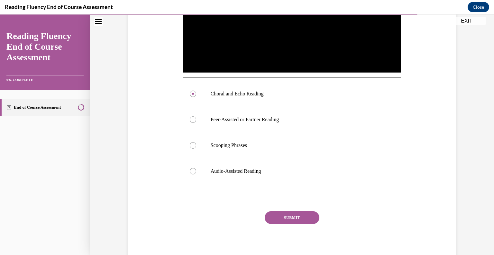
click at [285, 221] on button "SUBMIT" at bounding box center [292, 217] width 55 height 13
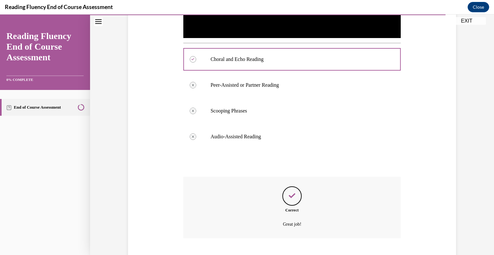
scroll to position [278, 0]
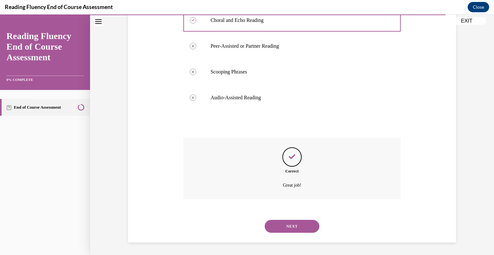
click at [283, 228] on button "NEXT" at bounding box center [292, 225] width 55 height 13
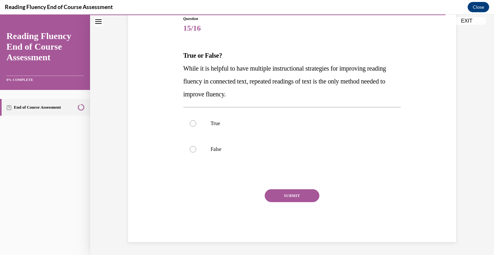
scroll to position [71, 0]
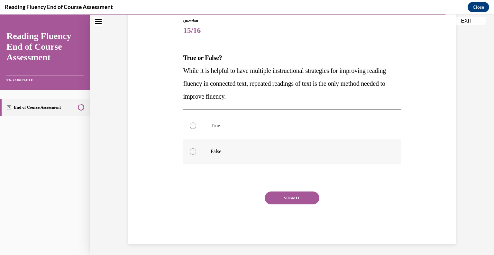
click at [251, 153] on p "False" at bounding box center [298, 151] width 174 height 6
click at [196, 153] on input "False" at bounding box center [193, 151] width 6 height 6
radio input "true"
click at [293, 195] on button "SUBMIT" at bounding box center [292, 197] width 55 height 13
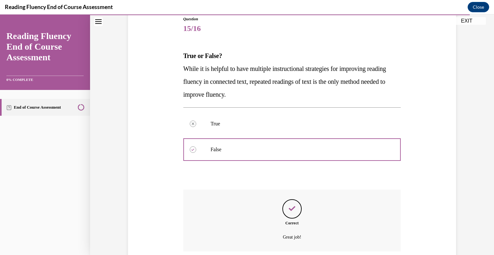
scroll to position [125, 0]
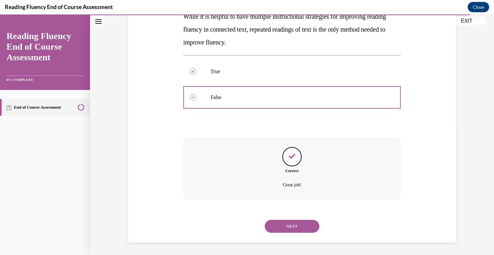
click at [297, 227] on button "NEXT" at bounding box center [292, 225] width 55 height 13
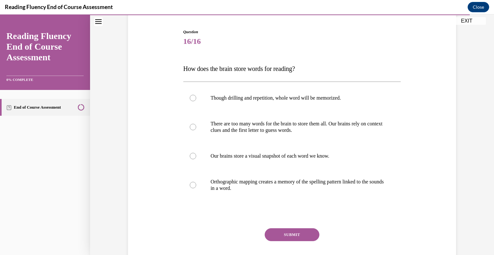
scroll to position [61, 0]
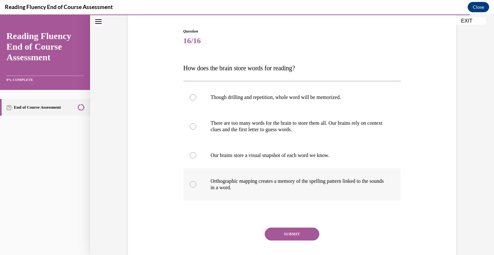
click at [256, 178] on p "Orthographic mapping creates a memory of the spelling pattern linked to the sou…" at bounding box center [298, 184] width 174 height 13
click at [196, 181] on input "Orthographic mapping creates a memory of the spelling pattern linked to the sou…" at bounding box center [193, 184] width 6 height 6
radio input "true"
click at [286, 231] on button "SUBMIT" at bounding box center [292, 233] width 55 height 13
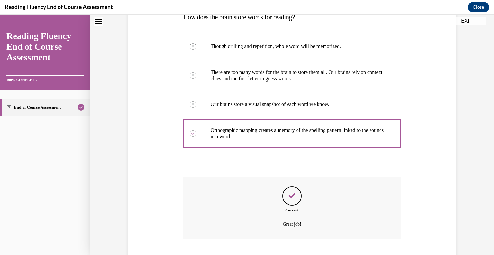
scroll to position [151, 0]
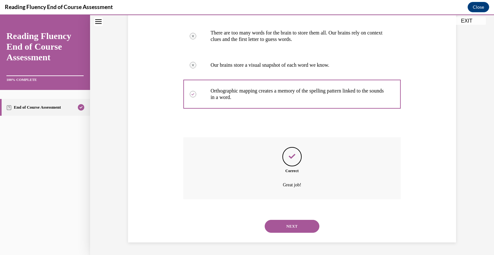
click at [290, 225] on button "NEXT" at bounding box center [292, 225] width 55 height 13
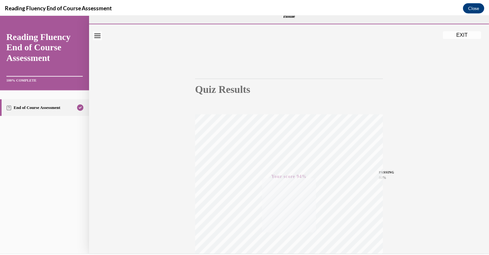
scroll to position [6, 0]
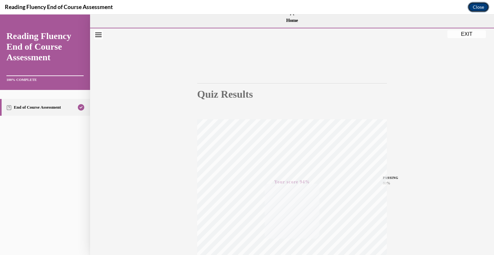
click at [480, 6] on button "Close" at bounding box center [479, 7] width 22 height 10
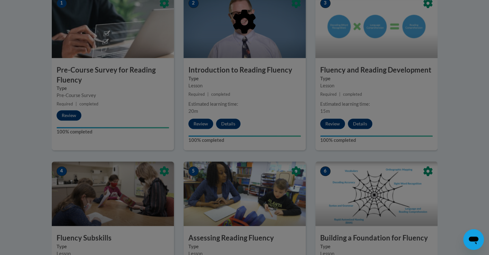
scroll to position [0, 0]
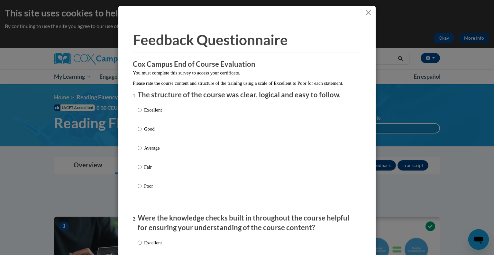
click at [365, 14] on button "Close" at bounding box center [369, 13] width 8 height 8
